Goal: Transaction & Acquisition: Purchase product/service

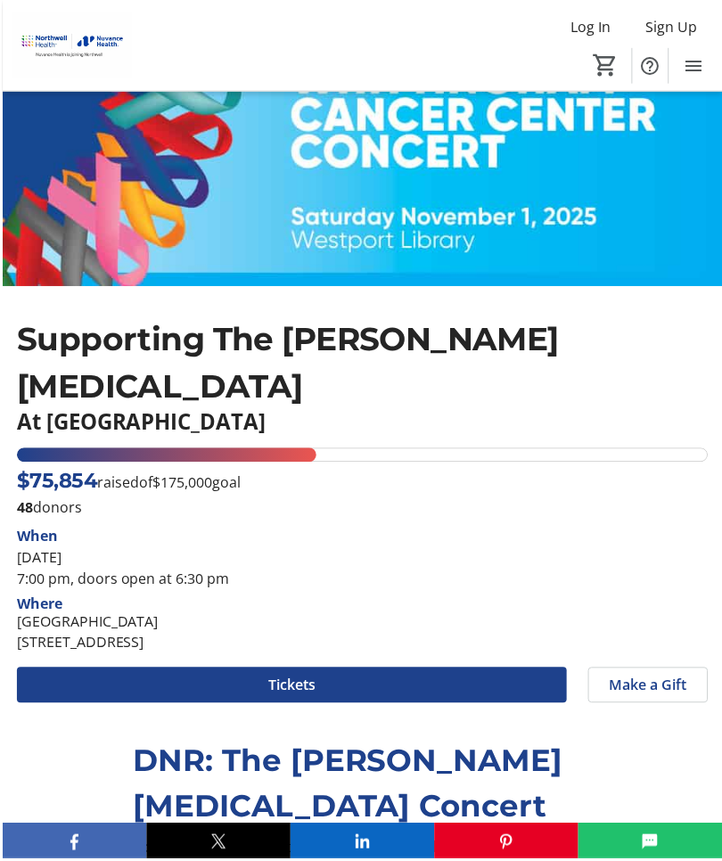
scroll to position [221, 0]
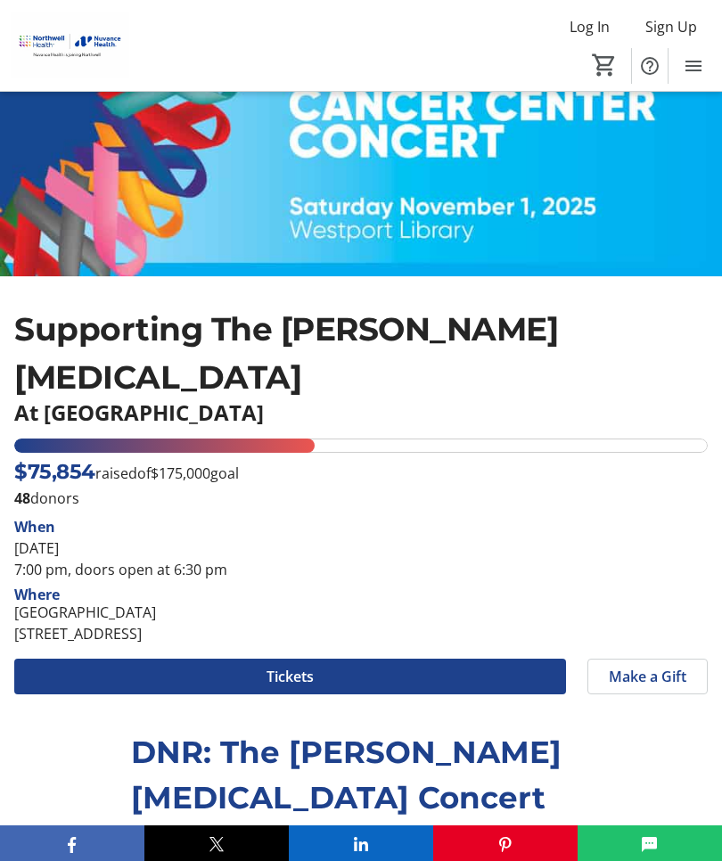
click at [130, 545] on div "[DATE] 7:00 pm, doors open at 6:30 pm" at bounding box center [360, 558] width 693 height 43
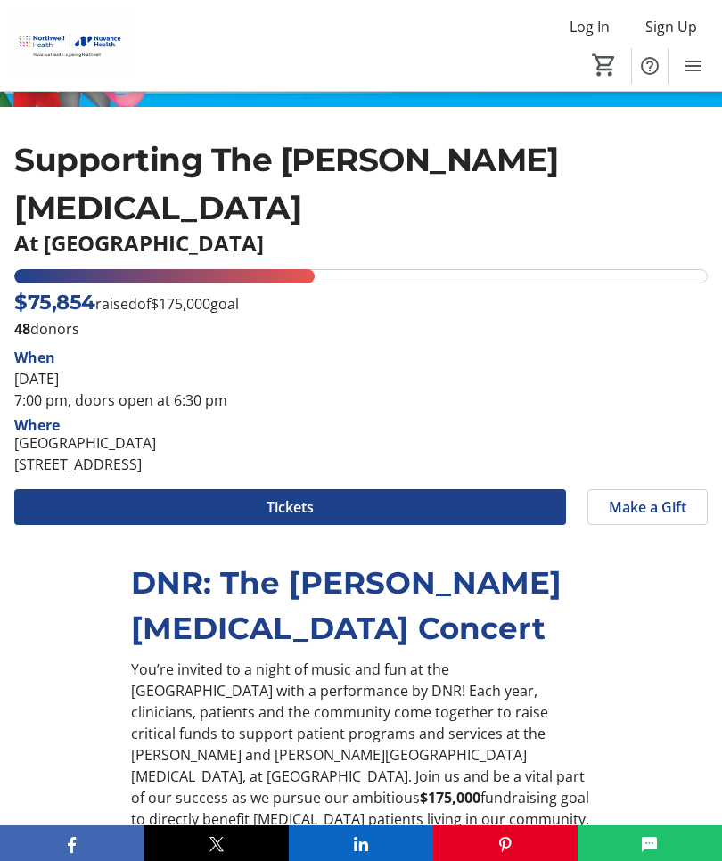
scroll to position [389, 0]
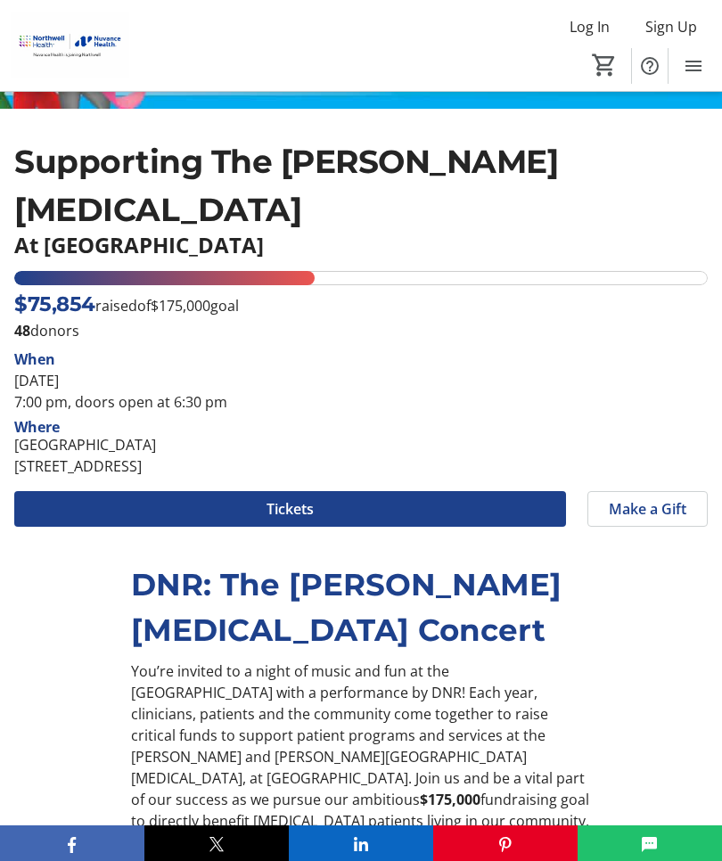
click at [113, 515] on span at bounding box center [290, 508] width 552 height 43
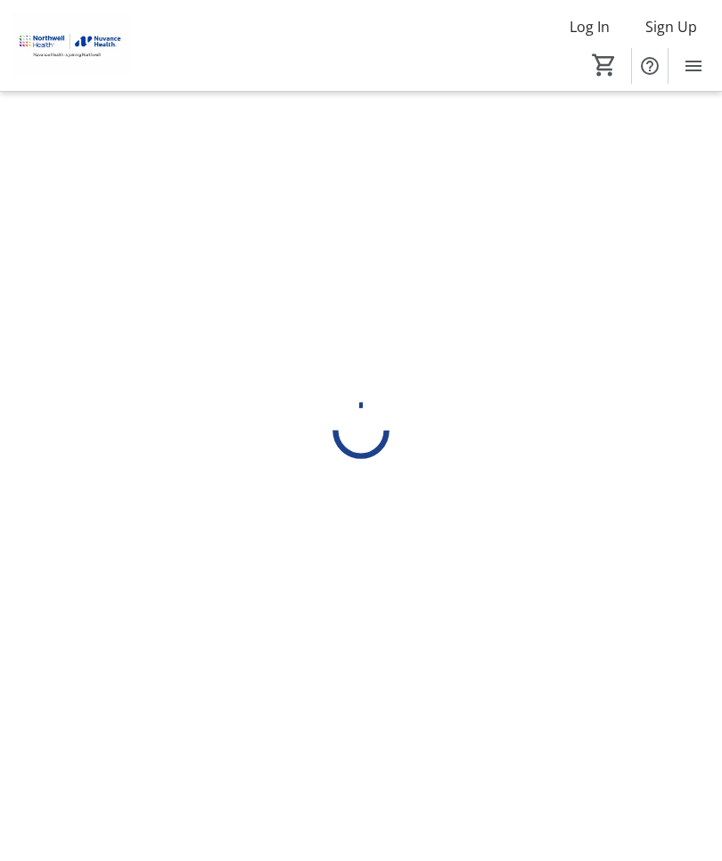
scroll to position [61, 0]
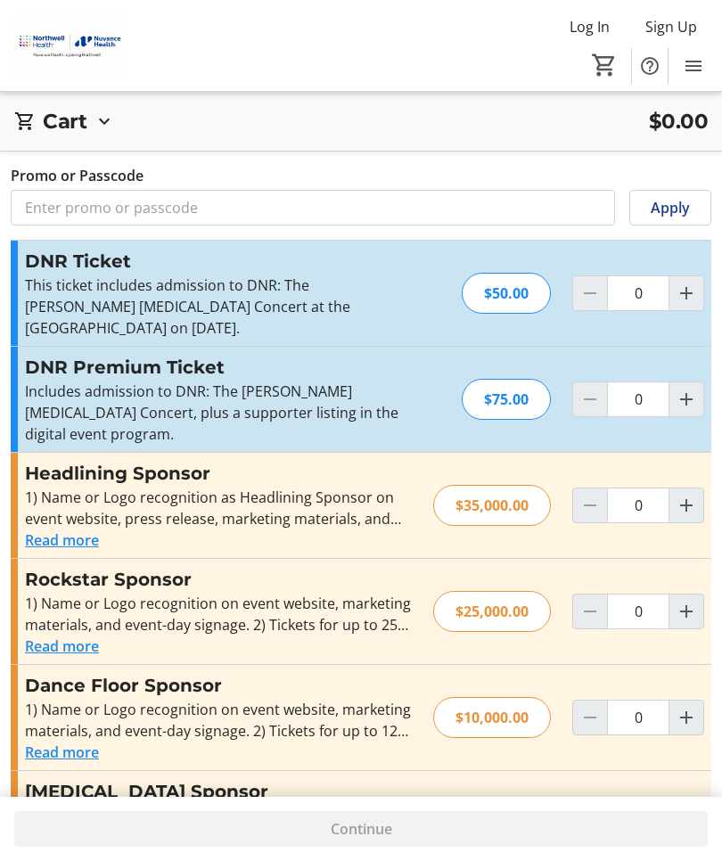
click at [692, 398] on mat-icon "Increment by one" at bounding box center [686, 399] width 21 height 21
click at [684, 402] on mat-icon "Increment by one" at bounding box center [686, 399] width 21 height 21
click at [591, 401] on mat-icon "Decrement by one" at bounding box center [589, 399] width 21 height 21
type input "1"
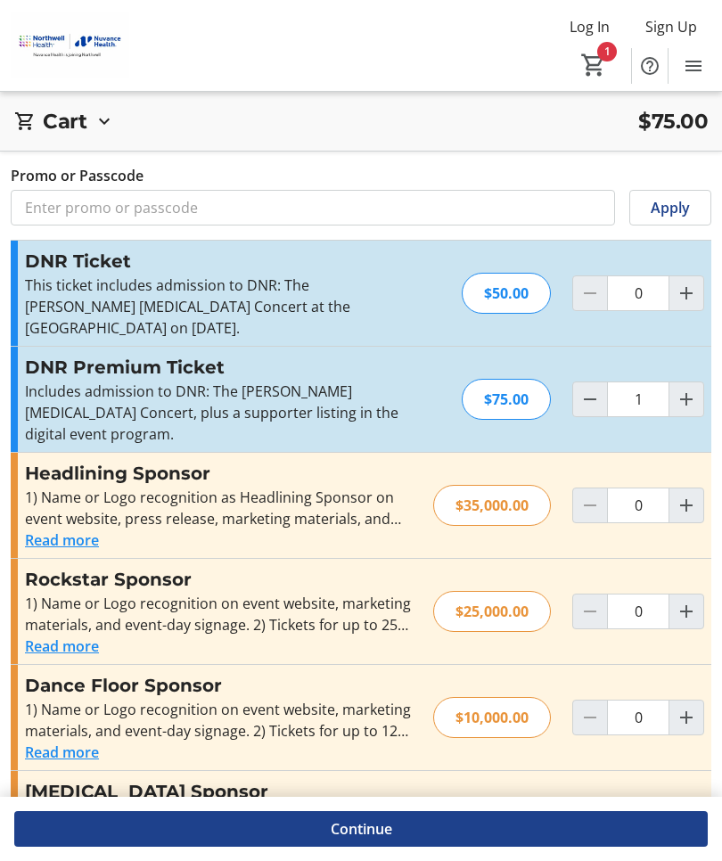
click at [348, 829] on span "Continue" at bounding box center [361, 828] width 61 height 21
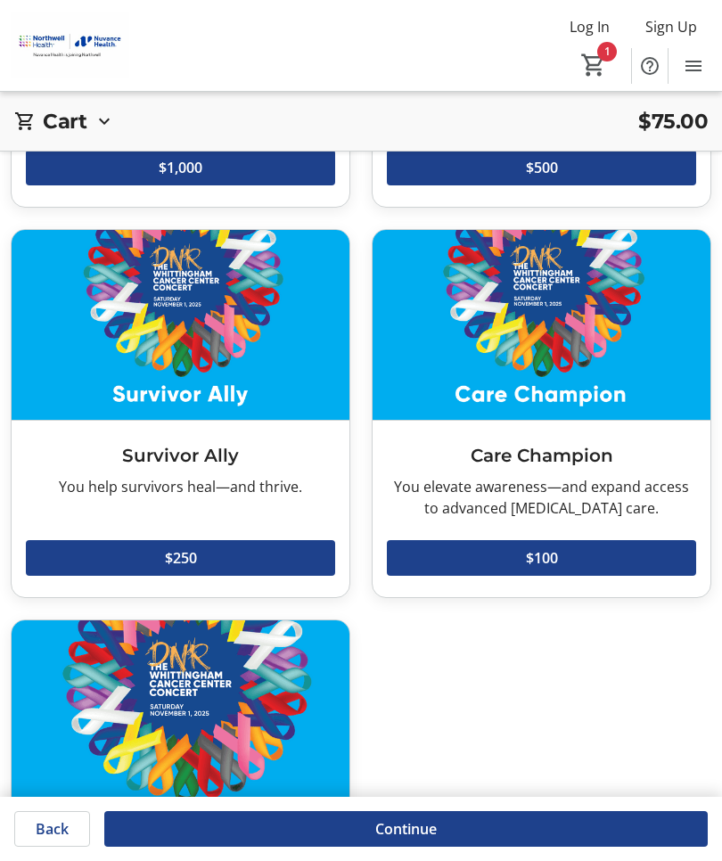
scroll to position [378, 0]
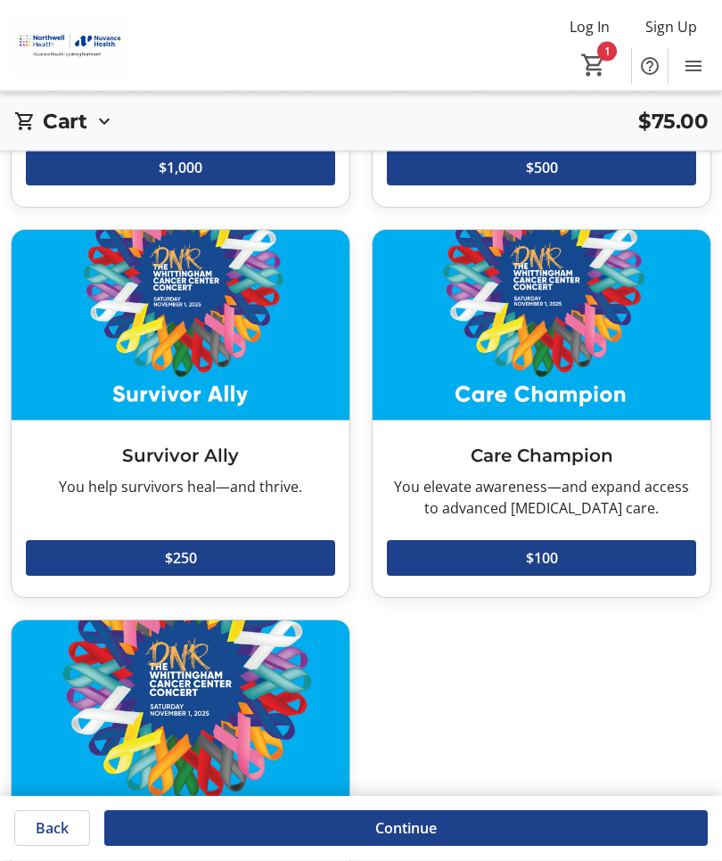
click at [0, 665] on html "Log In Sign Up Home Sponsorship Make a Gift Tickets 1 Home Sponsorship Make a G…" at bounding box center [361, 398] width 722 height 1552
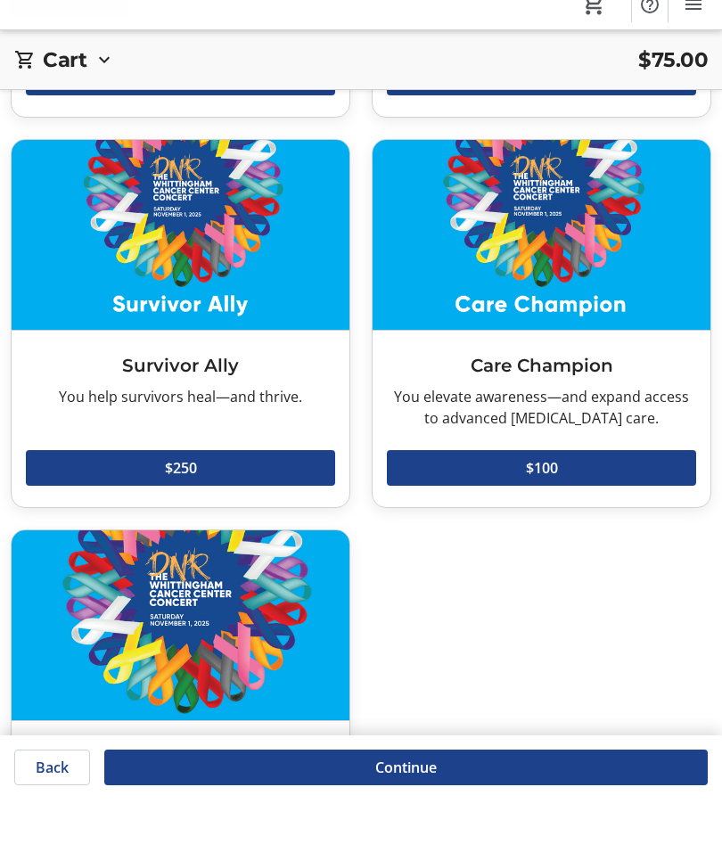
scroll to position [469, 0]
